Goal: Information Seeking & Learning: Learn about a topic

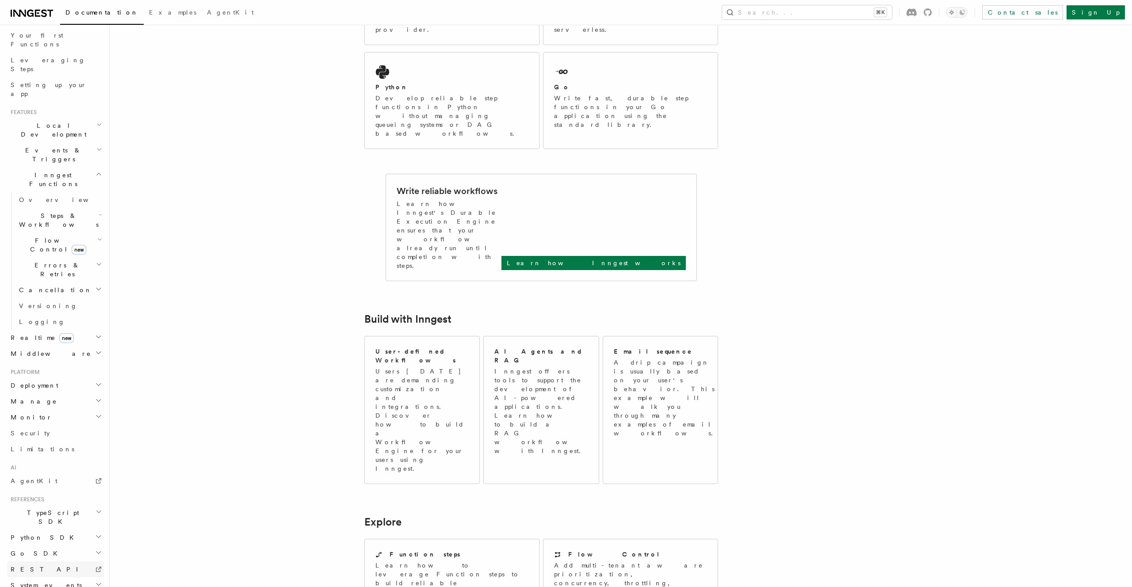
scroll to position [120, 0]
click at [68, 557] on link "REST API" at bounding box center [55, 565] width 97 height 16
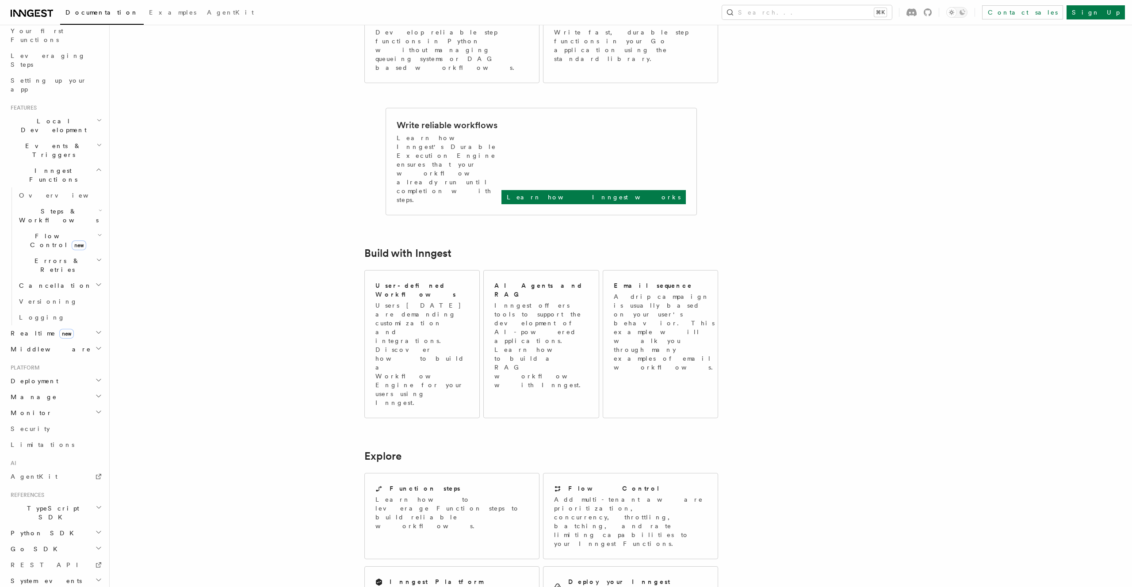
scroll to position [302, 0]
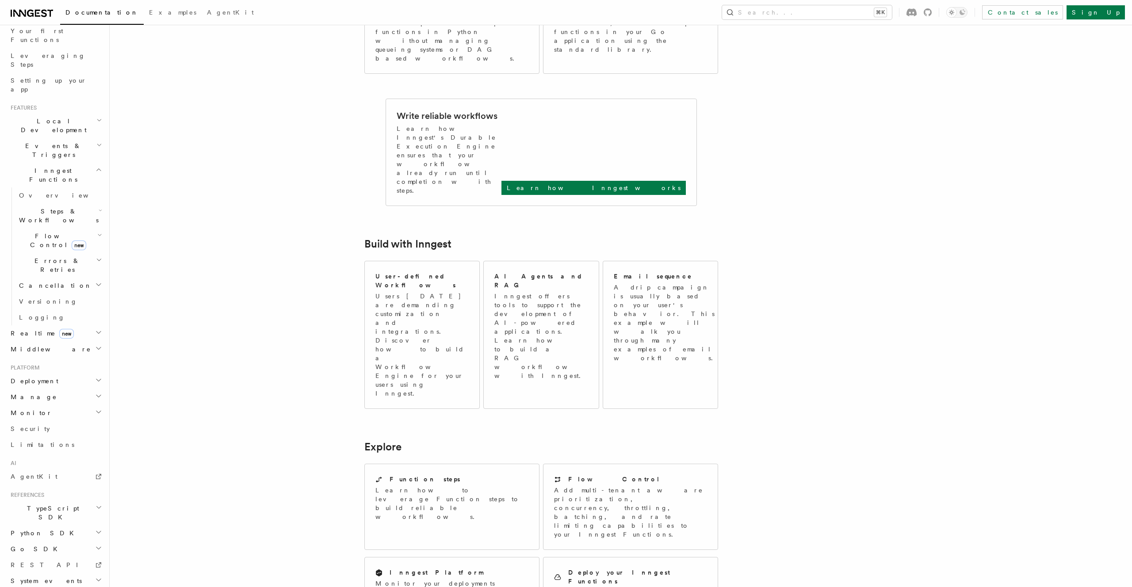
click at [59, 525] on h2 "Python SDK" at bounding box center [55, 533] width 97 height 16
click at [100, 531] on icon "button" at bounding box center [101, 534] width 3 height 7
click at [98, 512] on h2 "Steps" at bounding box center [59, 520] width 88 height 16
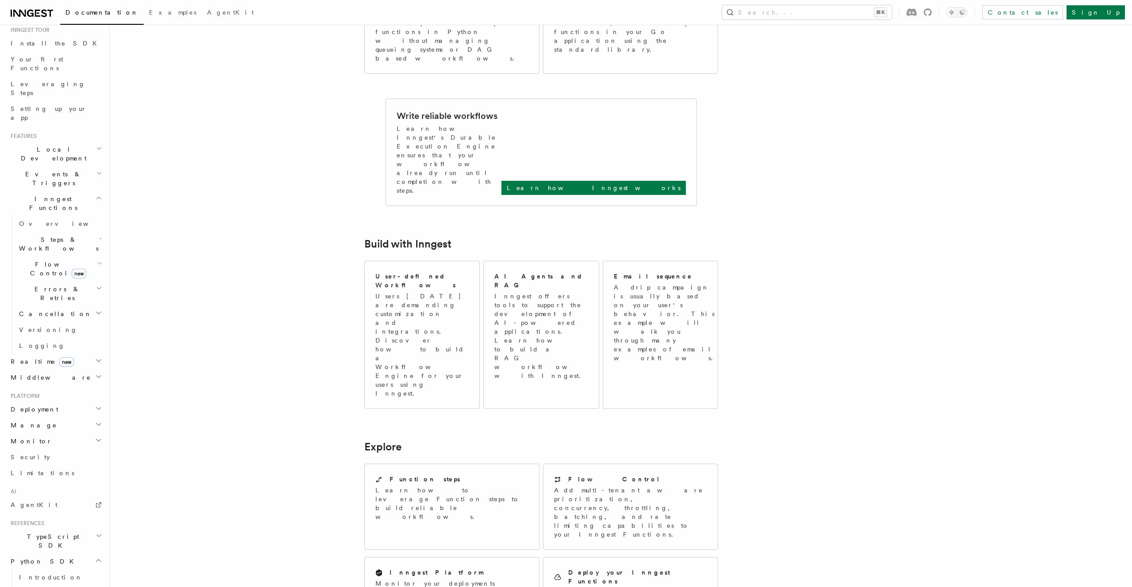
click at [92, 281] on h2 "Errors & Retries" at bounding box center [59, 293] width 88 height 25
click at [93, 433] on h2 "Cancellation" at bounding box center [59, 441] width 88 height 16
click at [87, 257] on h2 "Flow Control new" at bounding box center [59, 269] width 88 height 25
click at [93, 232] on h2 "Steps & Workflows" at bounding box center [59, 244] width 88 height 25
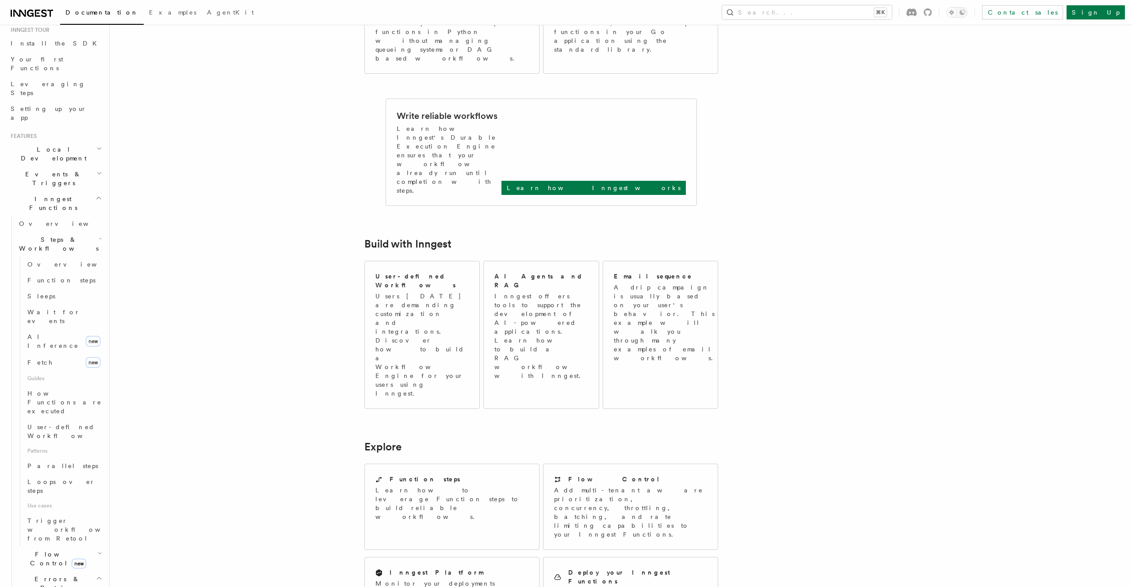
click at [93, 232] on h2 "Steps & Workflows" at bounding box center [59, 244] width 88 height 25
click at [91, 281] on h2 "Errors & Retries" at bounding box center [59, 293] width 88 height 25
click at [94, 142] on h2 "Local Development" at bounding box center [55, 154] width 97 height 25
click at [77, 196] on link "Inngest Dev Server" at bounding box center [59, 208] width 88 height 25
